Goal: Navigation & Orientation: Find specific page/section

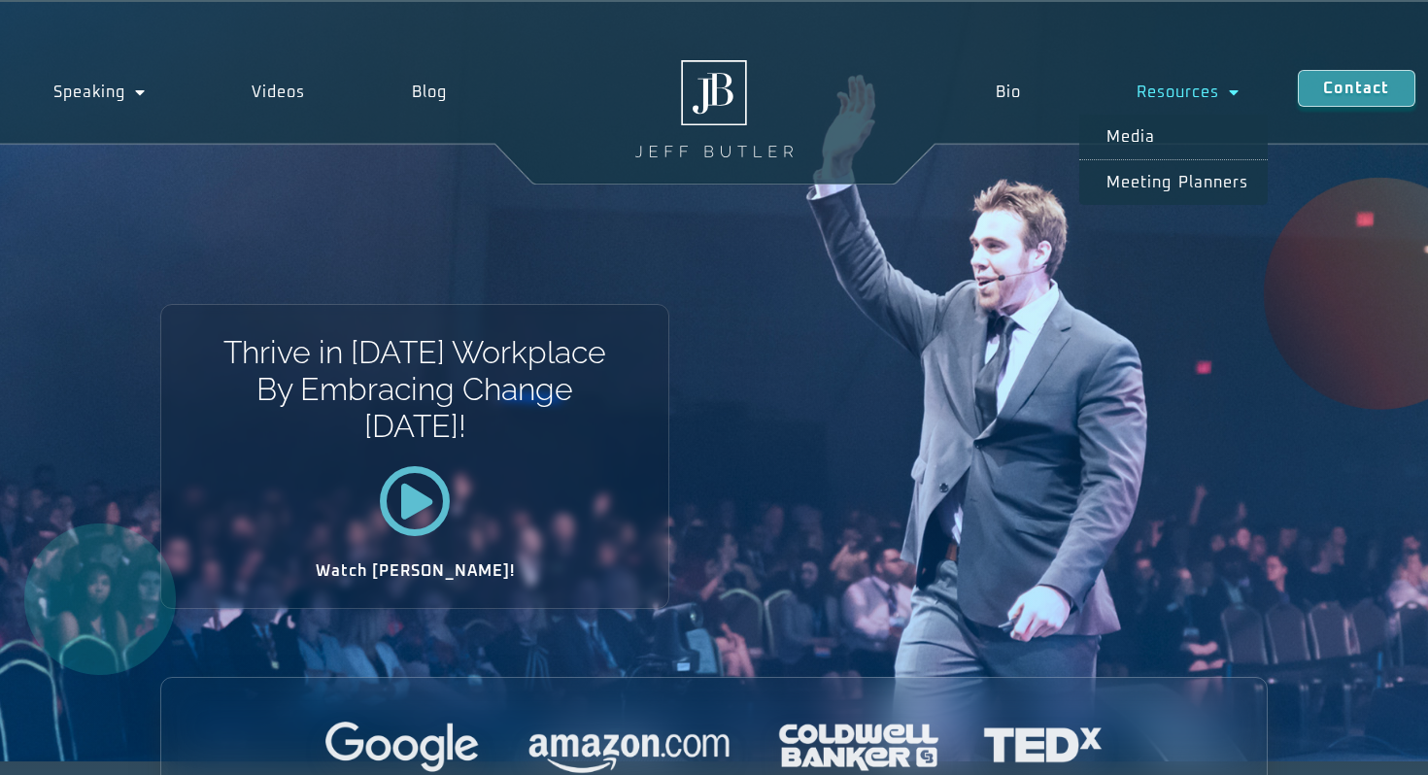
click at [684, 61] on div "Bio Resources Media Meeting planners Bio Resources Media Meeting planners Conta…" at bounding box center [1178, 92] width 500 height 64
click at [684, 85] on link "Bio" at bounding box center [1008, 92] width 142 height 45
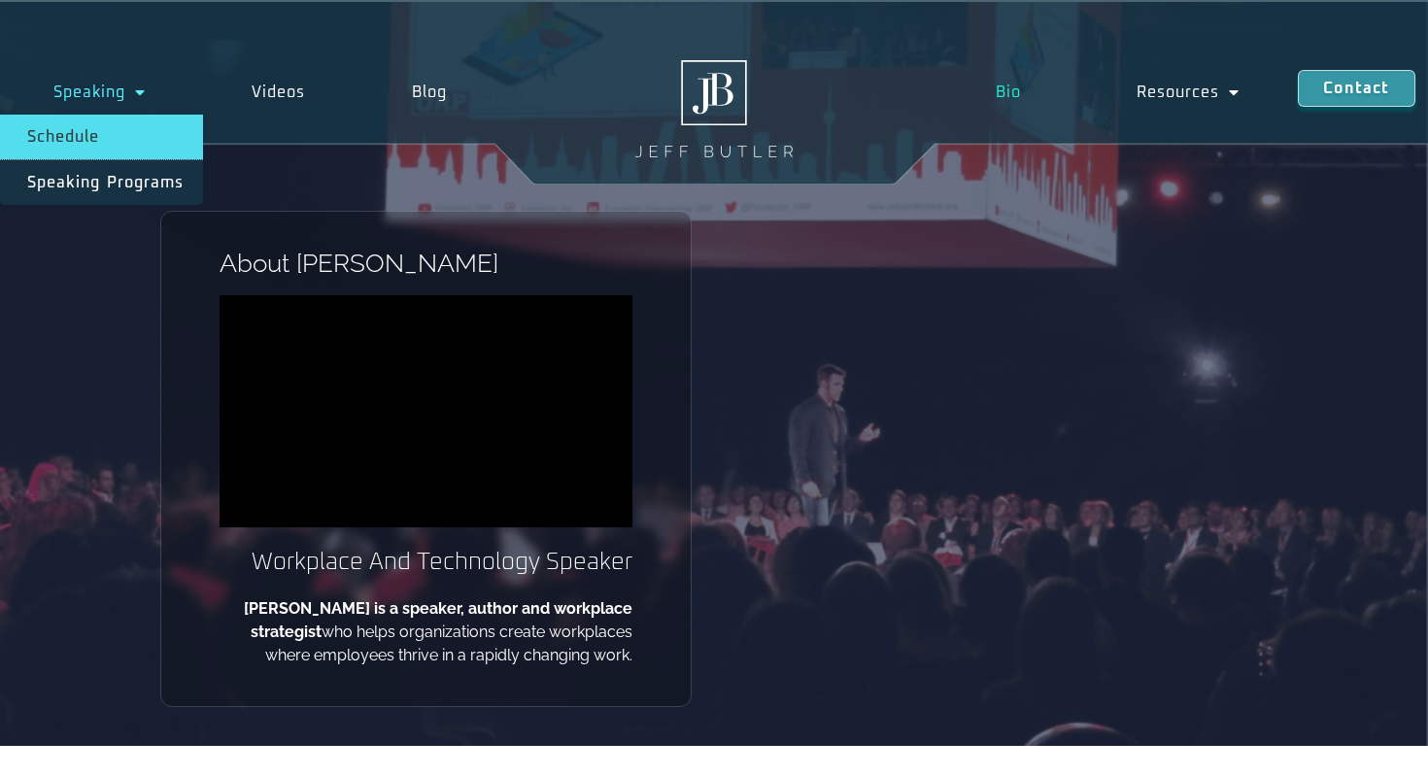
click at [92, 138] on link "Schedule" at bounding box center [101, 137] width 203 height 45
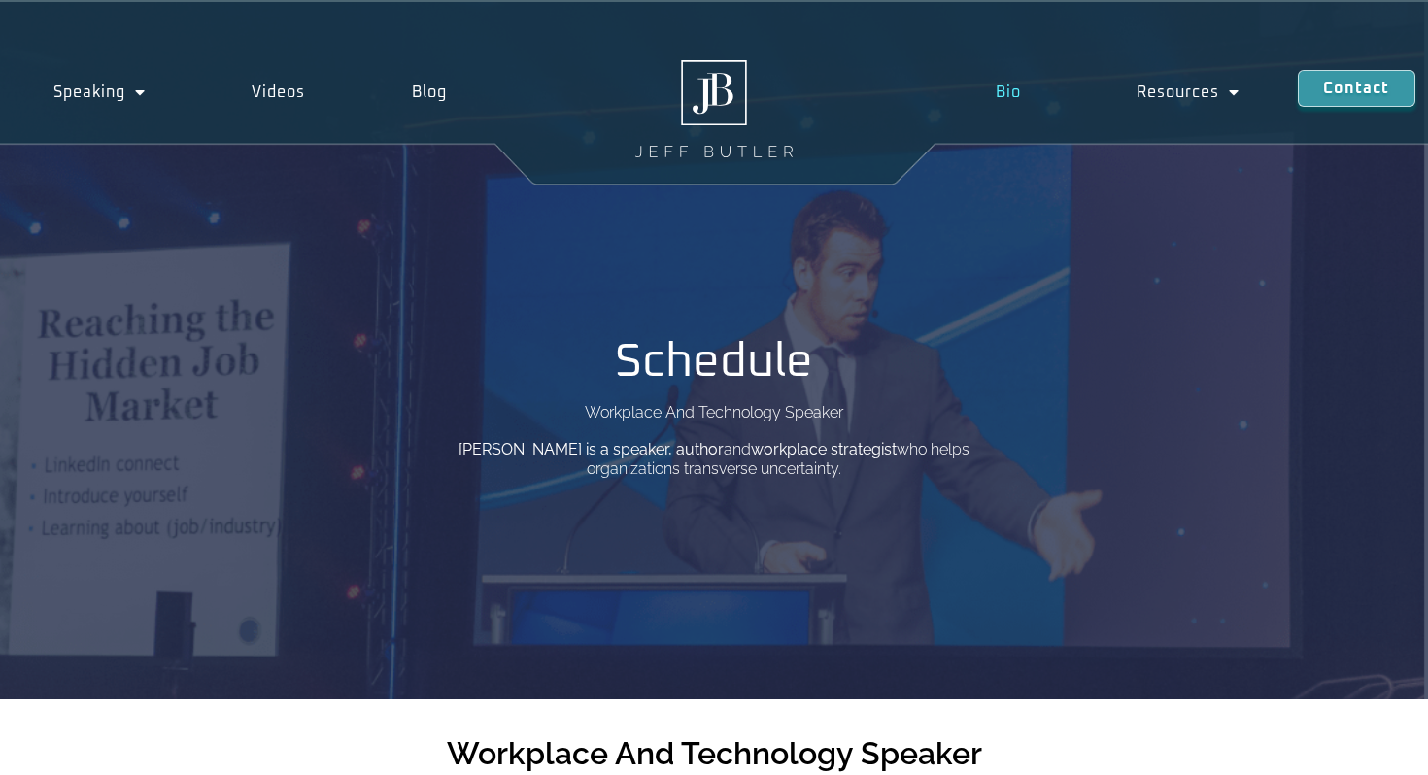
click at [977, 103] on link "Bio" at bounding box center [1008, 92] width 142 height 45
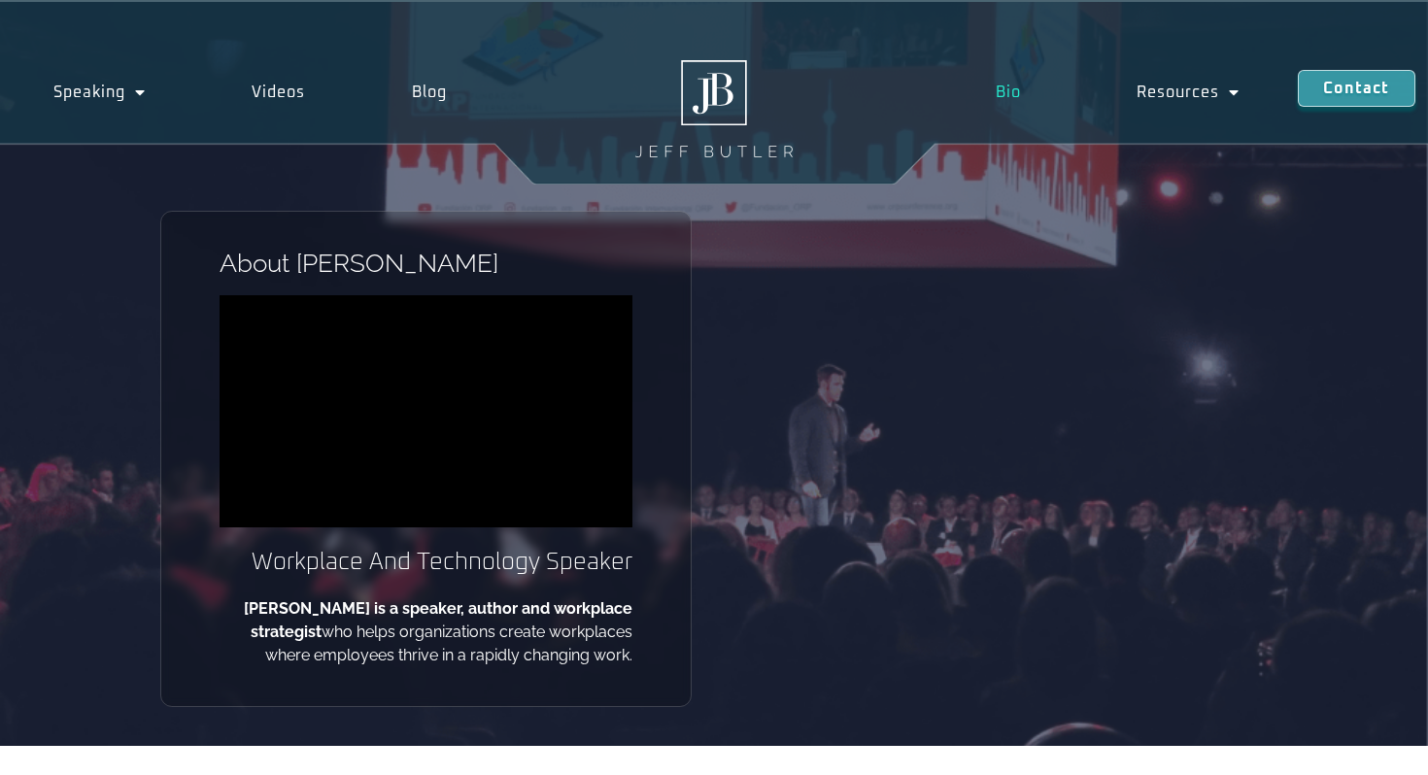
click at [668, 345] on div "About Jeff Workplace And Technology Speaker Jeff Butler is a speaker, author an…" at bounding box center [425, 459] width 531 height 496
